Goal: Task Accomplishment & Management: Use online tool/utility

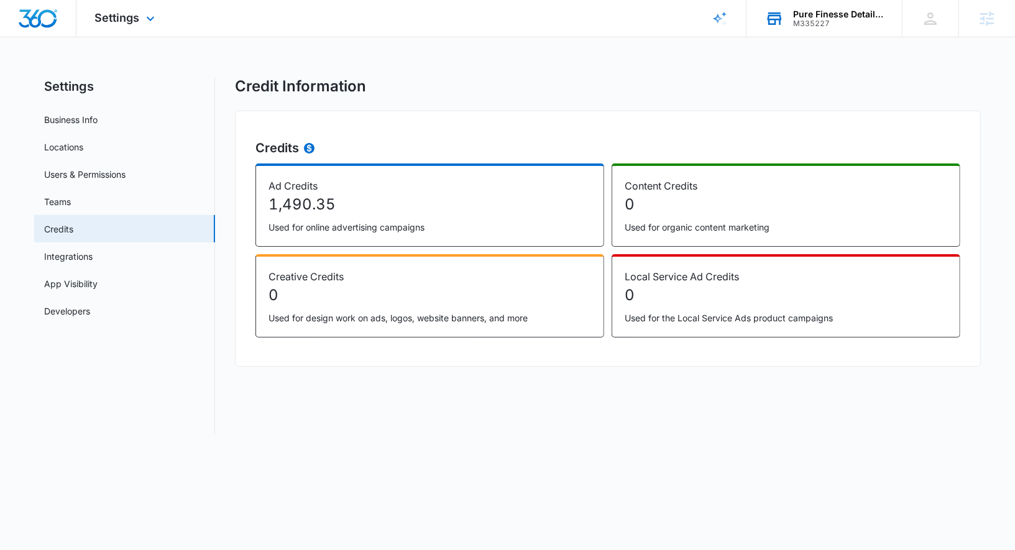
click at [824, 22] on div "M335227" at bounding box center [838, 23] width 91 height 9
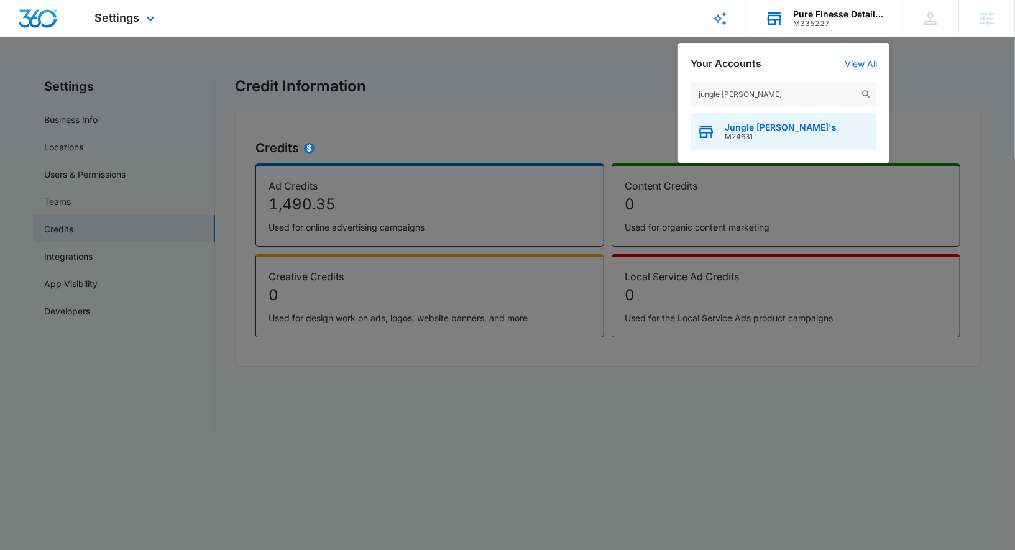
type input "jungle [PERSON_NAME]"
click at [781, 146] on div "Jungle George's M24631" at bounding box center [784, 131] width 186 height 37
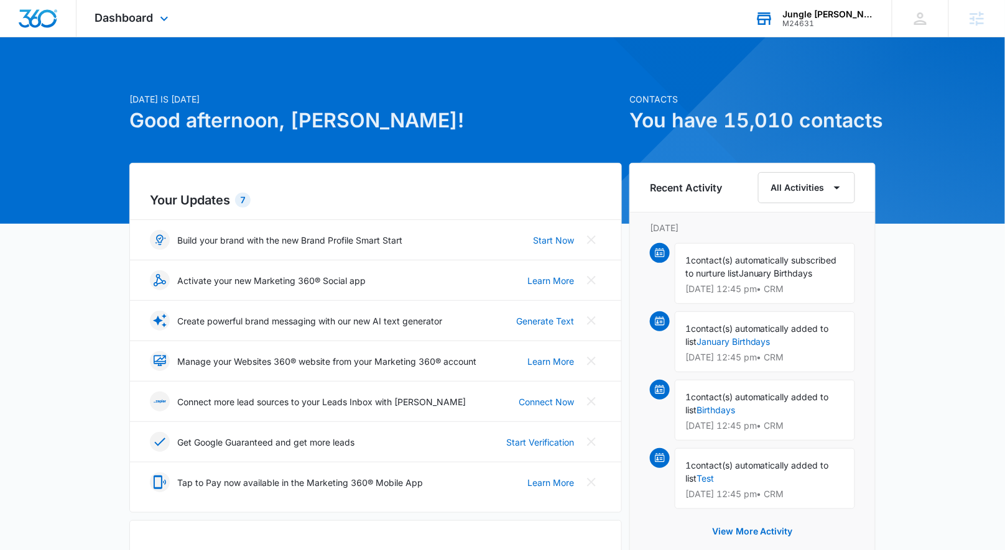
drag, startPoint x: 124, startPoint y: 21, endPoint x: 162, endPoint y: 113, distance: 100.1
click at [124, 21] on span "Dashboard" at bounding box center [124, 17] width 58 height 13
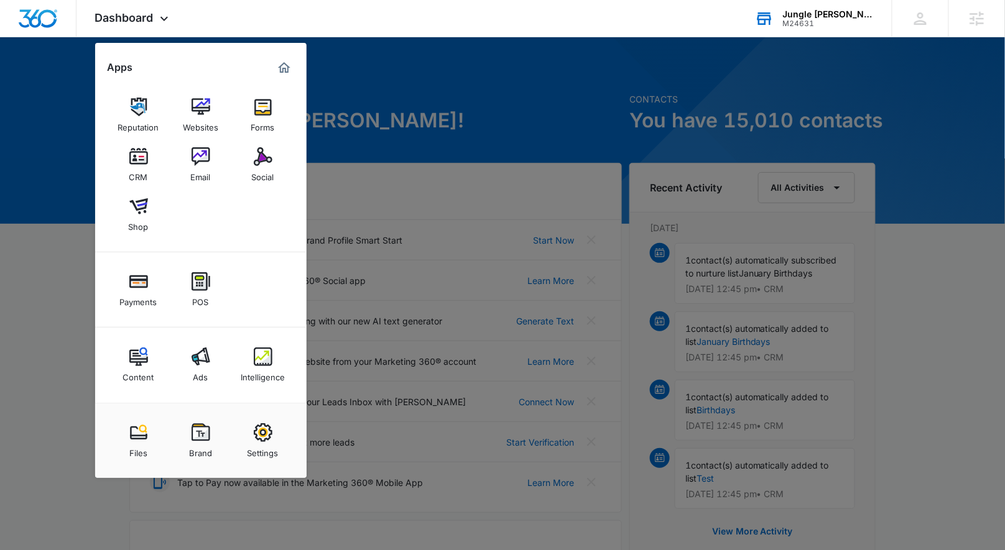
click at [198, 170] on div "Email" at bounding box center [201, 174] width 20 height 16
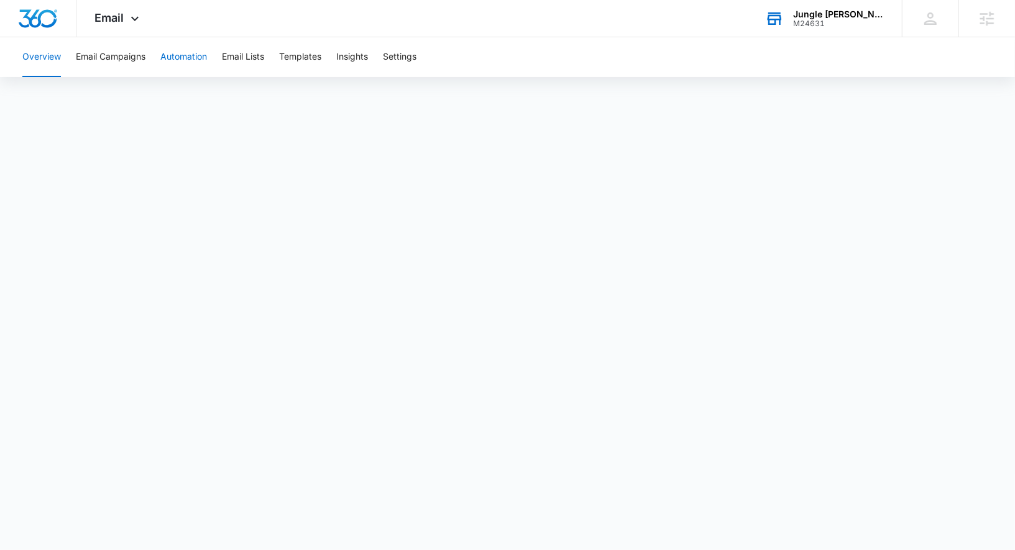
click at [194, 55] on button "Automation" at bounding box center [183, 57] width 47 height 40
click at [256, 58] on button "Email Lists" at bounding box center [243, 57] width 42 height 40
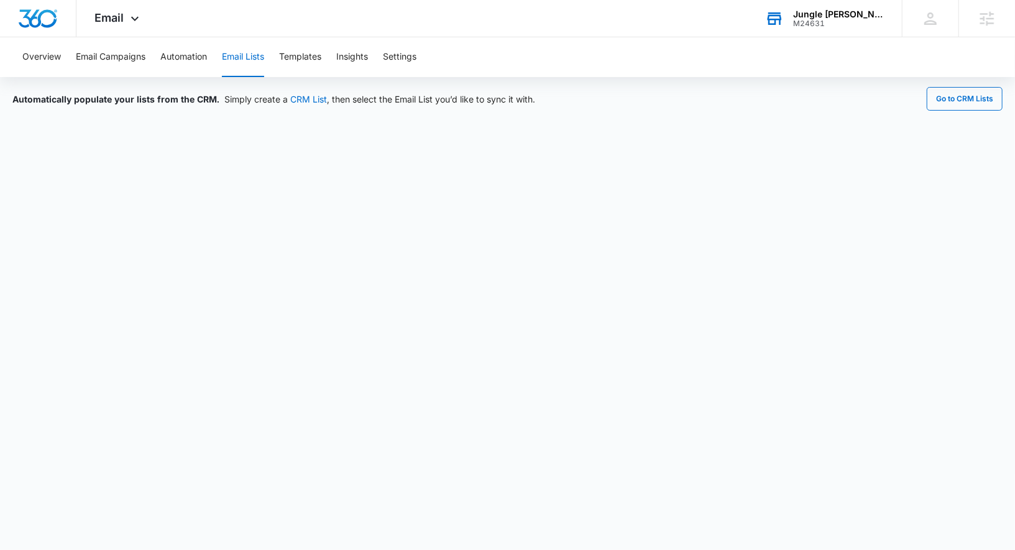
click at [277, 63] on div "Overview Email Campaigns Automation Email Lists Templates Insights Settings" at bounding box center [507, 57] width 985 height 40
click at [286, 62] on button "Templates" at bounding box center [300, 57] width 42 height 40
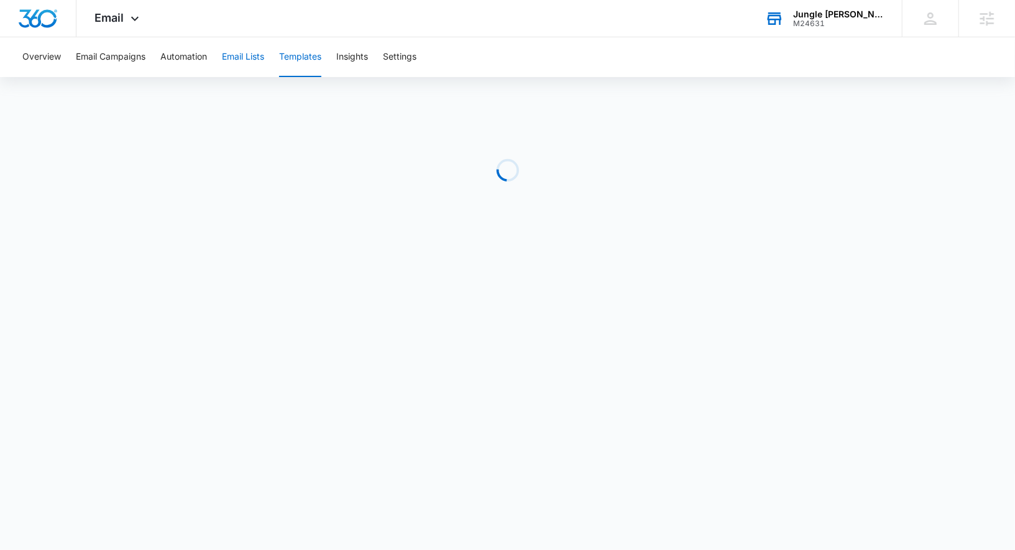
click at [259, 65] on button "Email Lists" at bounding box center [243, 57] width 42 height 40
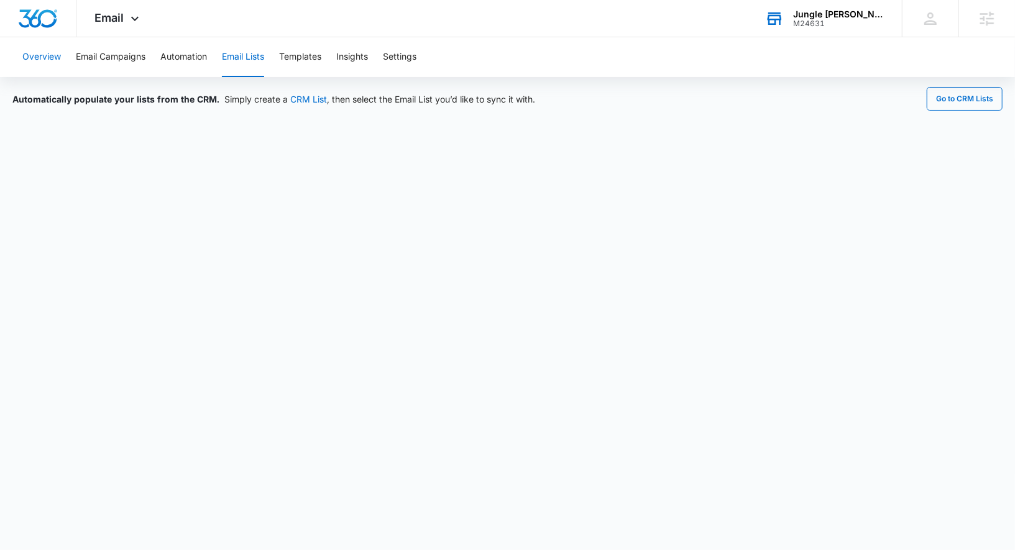
click at [40, 58] on button "Overview" at bounding box center [41, 57] width 39 height 40
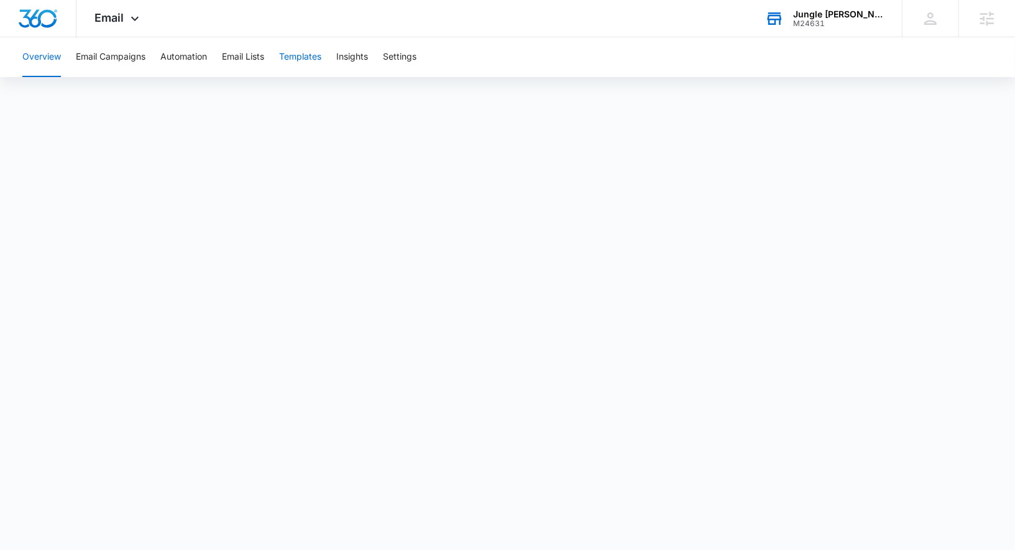
click at [297, 55] on button "Templates" at bounding box center [300, 57] width 42 height 40
click at [257, 62] on button "Email Lists" at bounding box center [243, 57] width 42 height 40
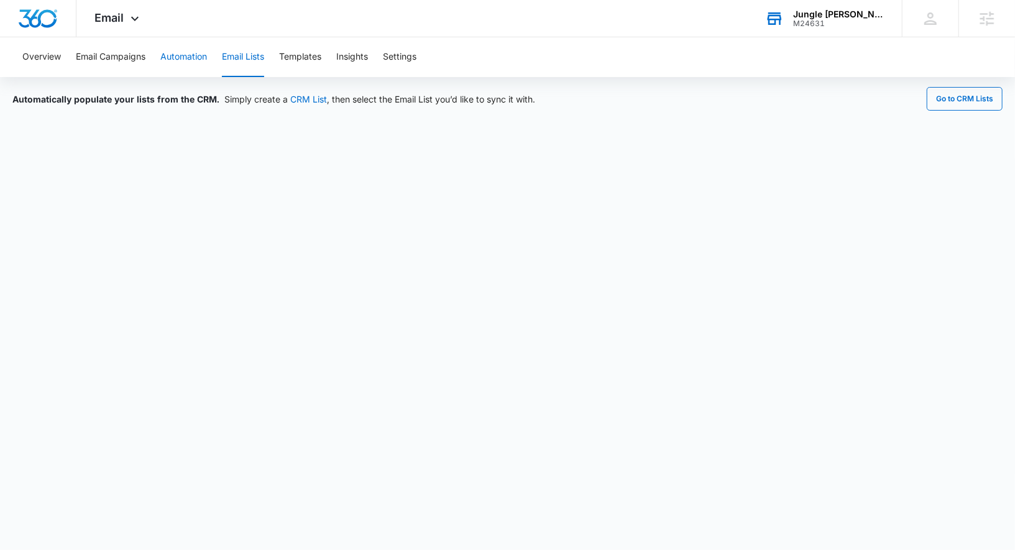
click at [194, 44] on button "Automation" at bounding box center [183, 57] width 47 height 40
